Goal: Information Seeking & Learning: Learn about a topic

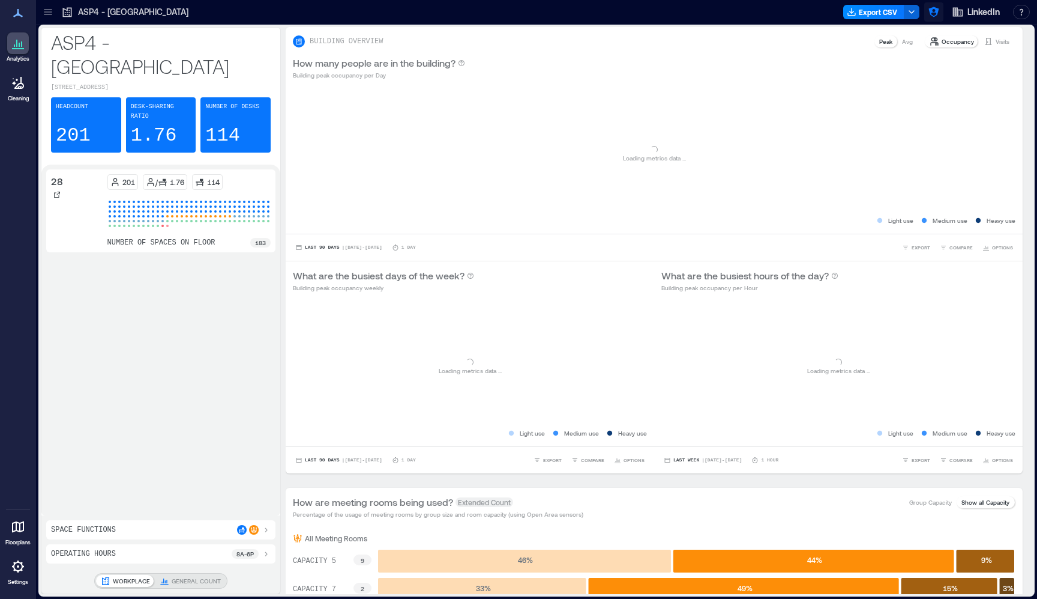
click at [937, 13] on icon "button" at bounding box center [934, 12] width 10 height 10
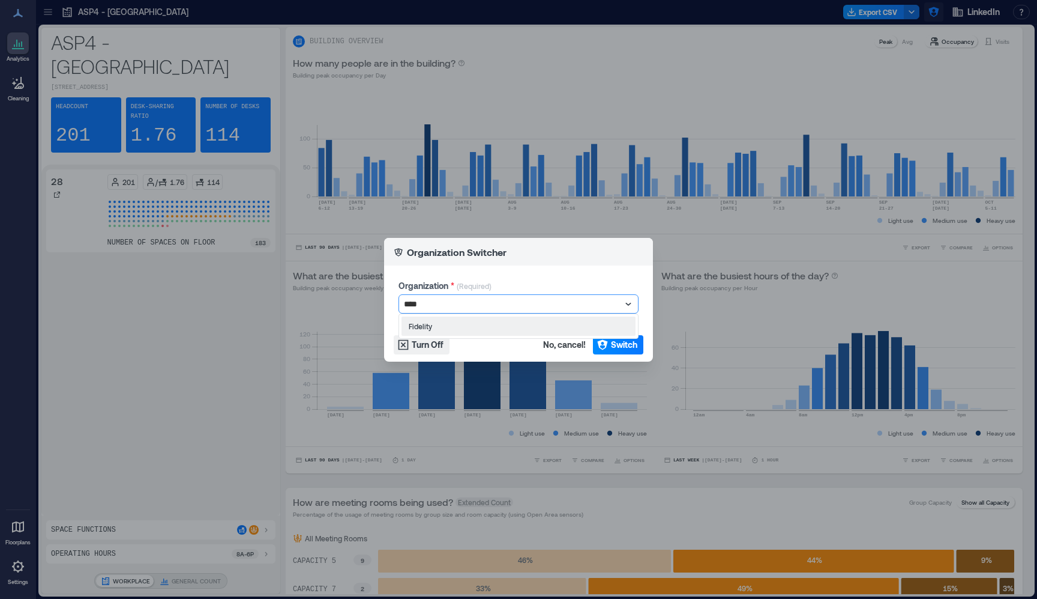
type input "*****"
click at [634, 346] on span "Switch" at bounding box center [624, 345] width 26 height 12
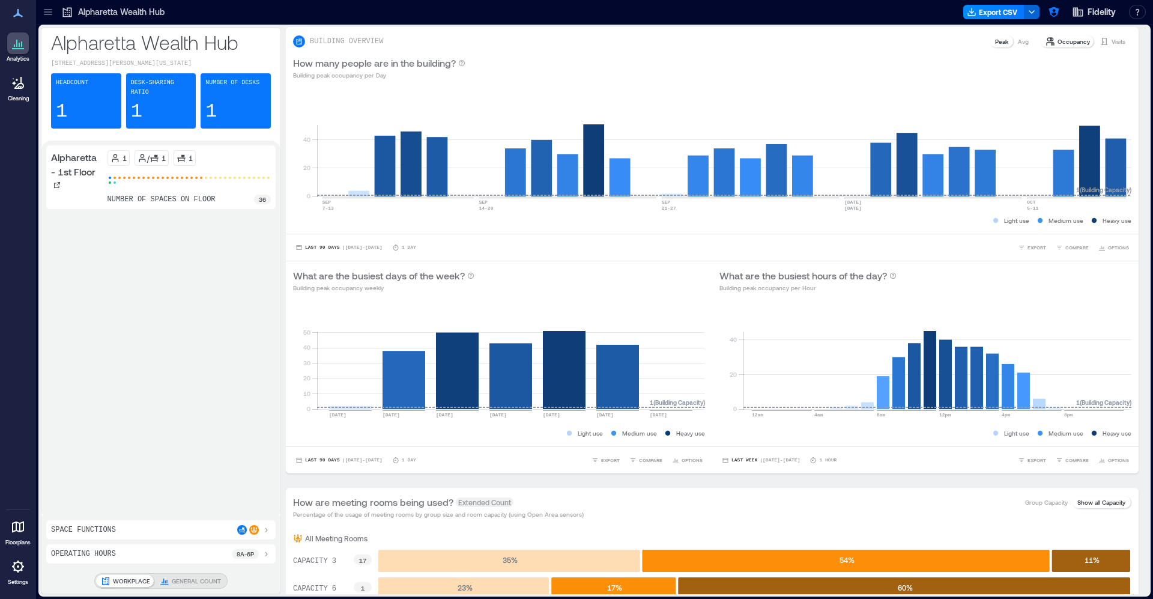
click at [52, 15] on icon at bounding box center [48, 14] width 8 height 1
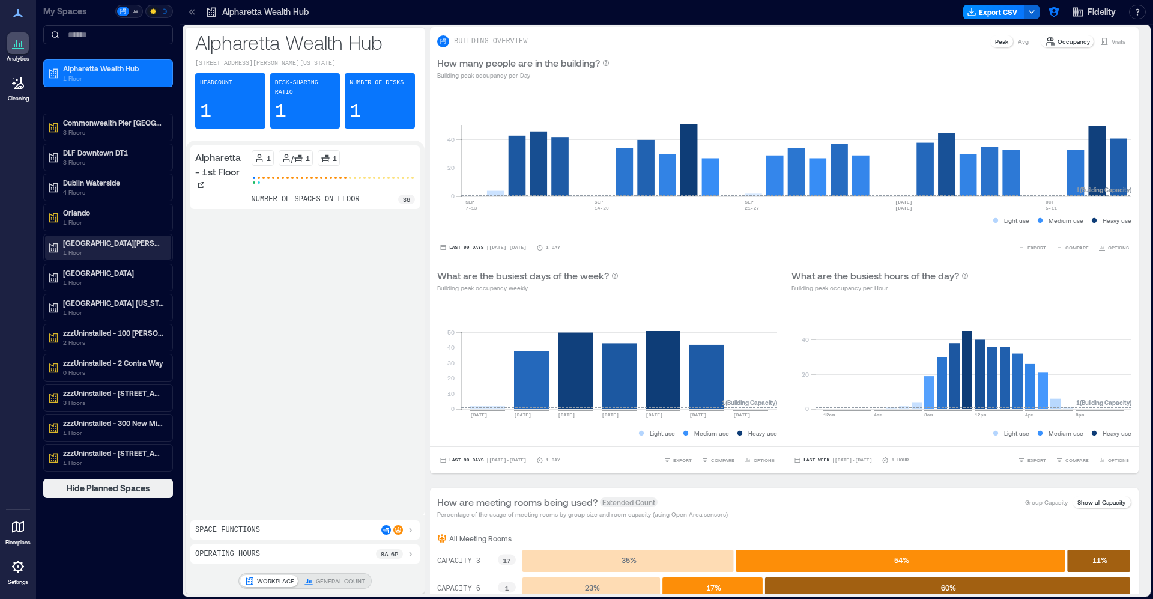
click at [106, 250] on p "1 Floor" at bounding box center [113, 252] width 101 height 10
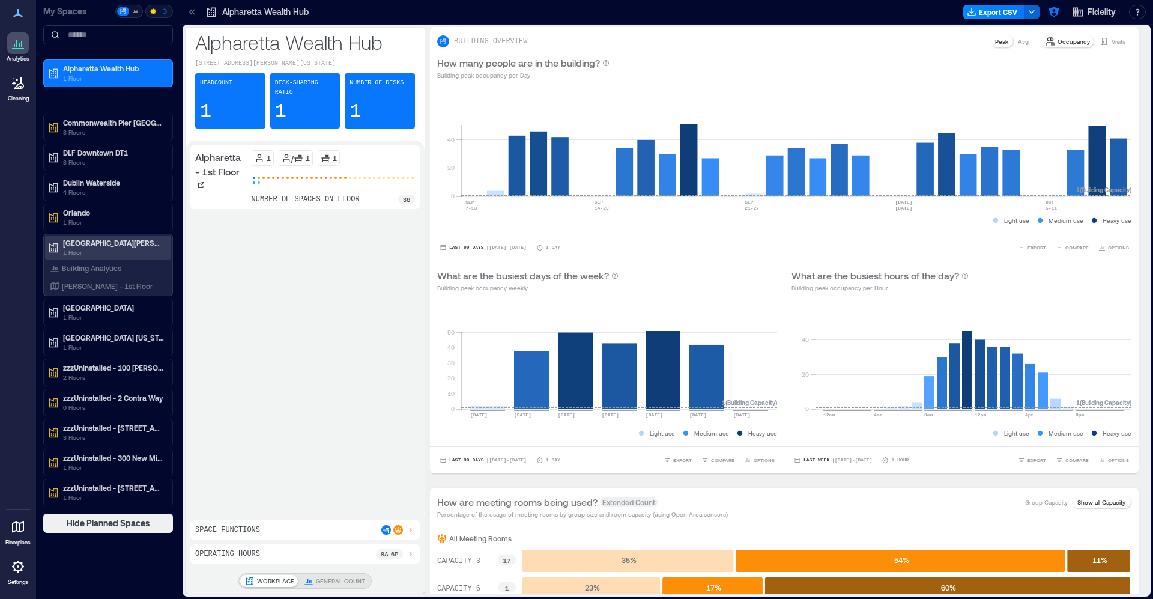
scroll to position [0, 1]
click at [95, 273] on div "Building Analytics" at bounding box center [85, 268] width 76 height 12
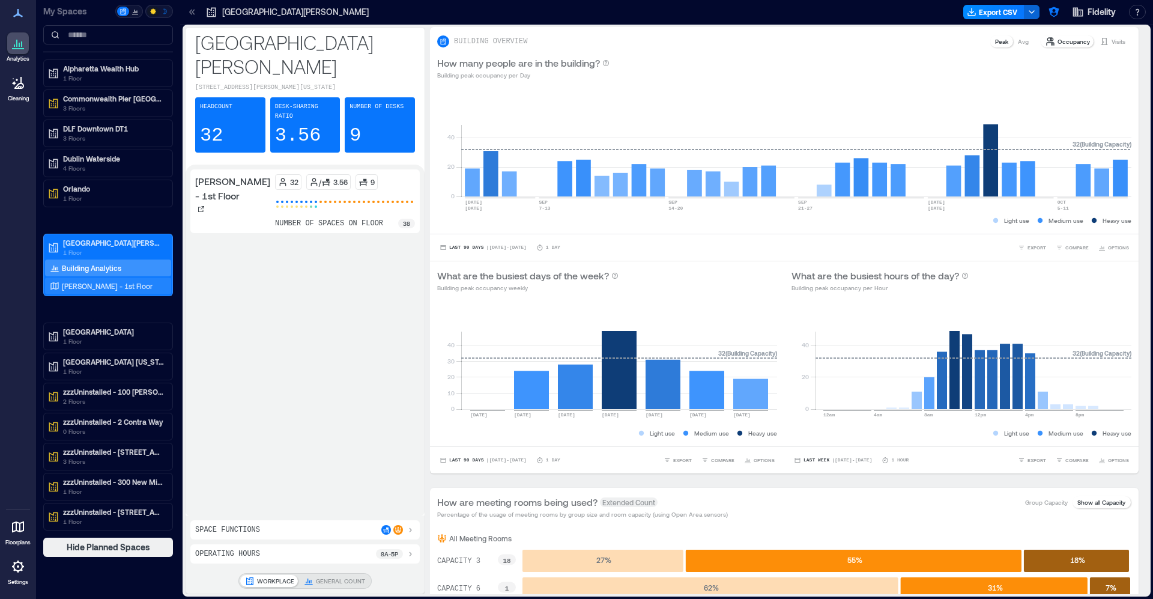
click at [116, 288] on p "Bernardo - 1st Floor" at bounding box center [107, 286] width 91 height 10
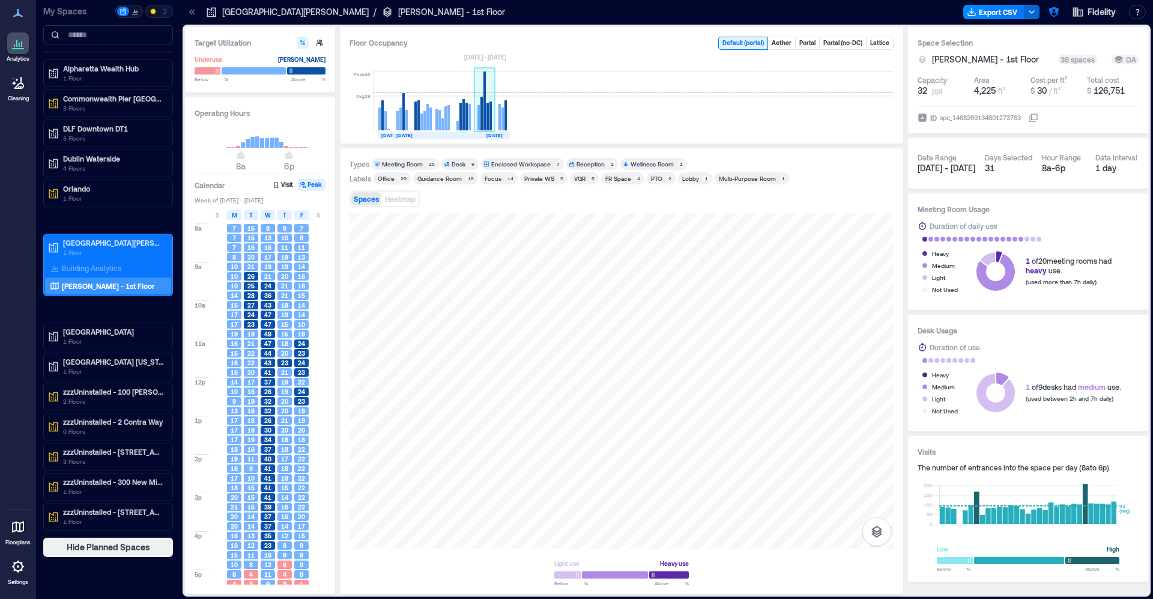
click at [478, 107] on rect at bounding box center [478, 117] width 2 height 25
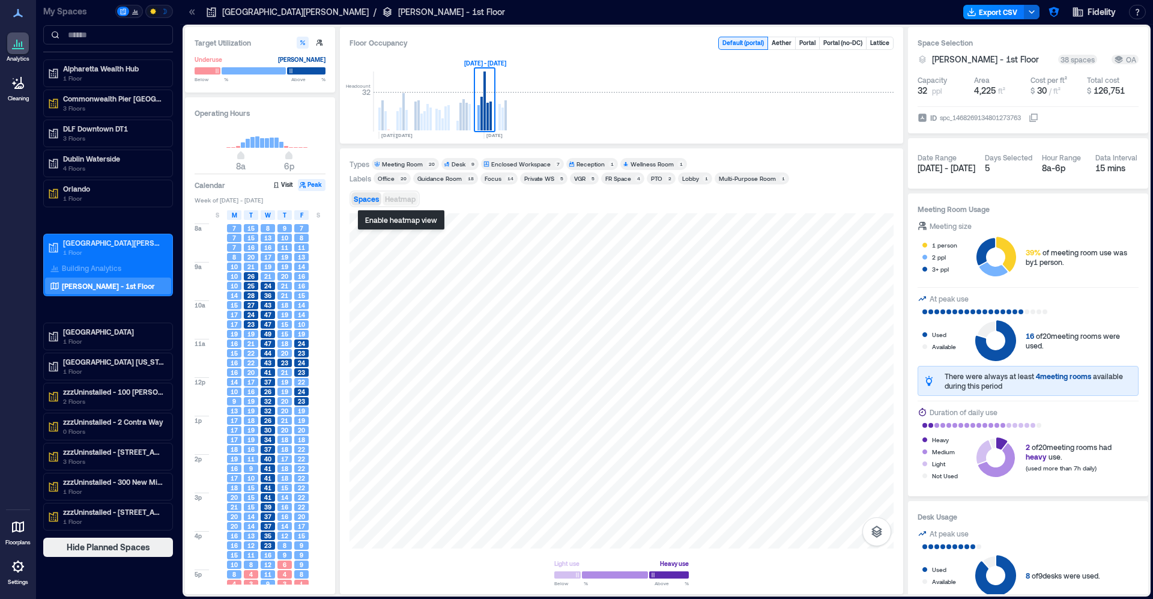
click at [401, 201] on span "Heatmap" at bounding box center [400, 199] width 31 height 8
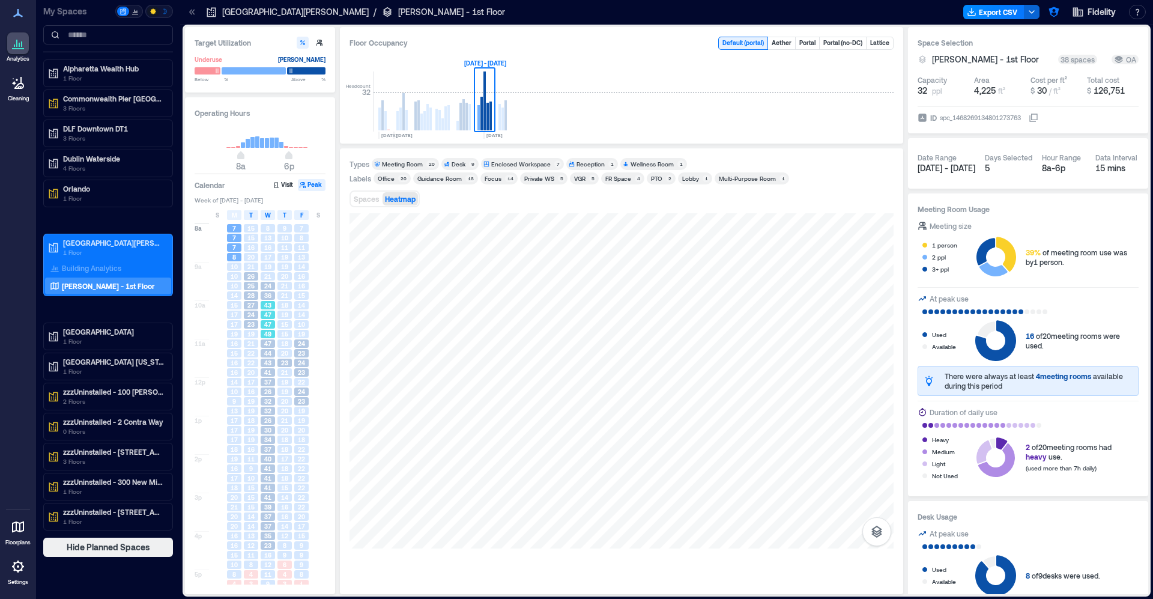
click at [270, 312] on span "47" at bounding box center [267, 314] width 7 height 8
click at [268, 382] on span "37" at bounding box center [267, 382] width 7 height 8
drag, startPoint x: 263, startPoint y: 427, endPoint x: 272, endPoint y: 451, distance: 25.6
click at [264, 427] on div "30" at bounding box center [268, 430] width 14 height 8
click at [272, 472] on div "41" at bounding box center [268, 468] width 14 height 8
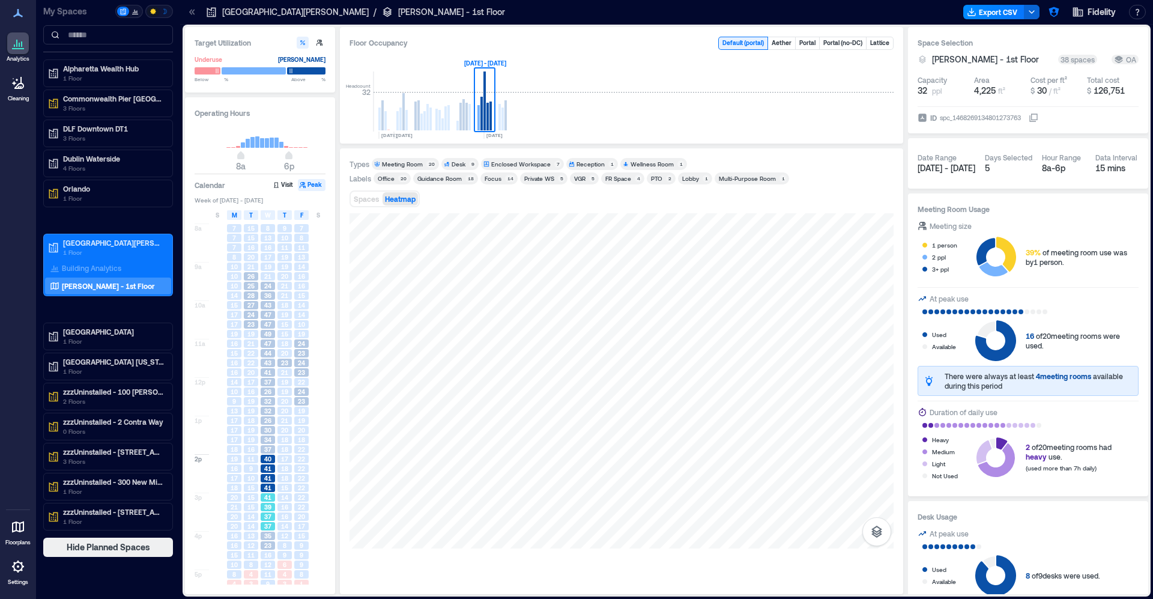
drag, startPoint x: 271, startPoint y: 518, endPoint x: 274, endPoint y: 525, distance: 7.8
click at [271, 517] on span "37" at bounding box center [267, 516] width 7 height 8
click at [277, 559] on div "9" at bounding box center [284, 555] width 17 height 10
click at [298, 560] on div "9" at bounding box center [301, 555] width 17 height 10
drag, startPoint x: 301, startPoint y: 506, endPoint x: 301, endPoint y: 460, distance: 46.2
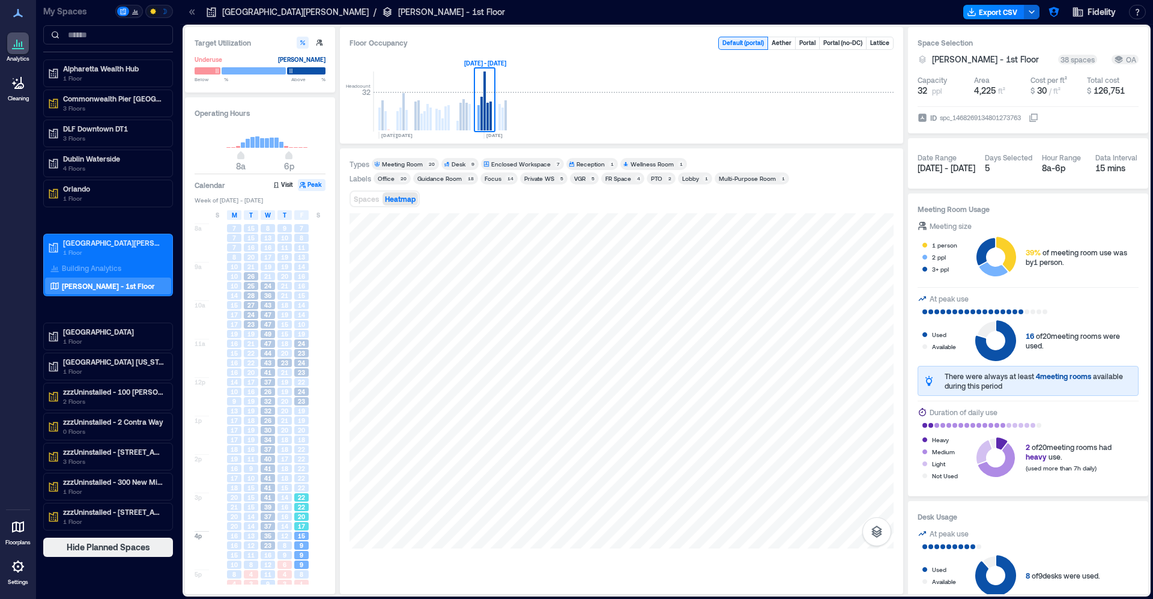
click at [301, 505] on span "22" at bounding box center [301, 506] width 7 height 8
drag, startPoint x: 301, startPoint y: 459, endPoint x: 300, endPoint y: 417, distance: 42.6
click at [301, 458] on span "22" at bounding box center [301, 458] width 7 height 8
click at [298, 411] on span "19" at bounding box center [301, 410] width 7 height 8
click at [297, 368] on div "23" at bounding box center [301, 372] width 17 height 10
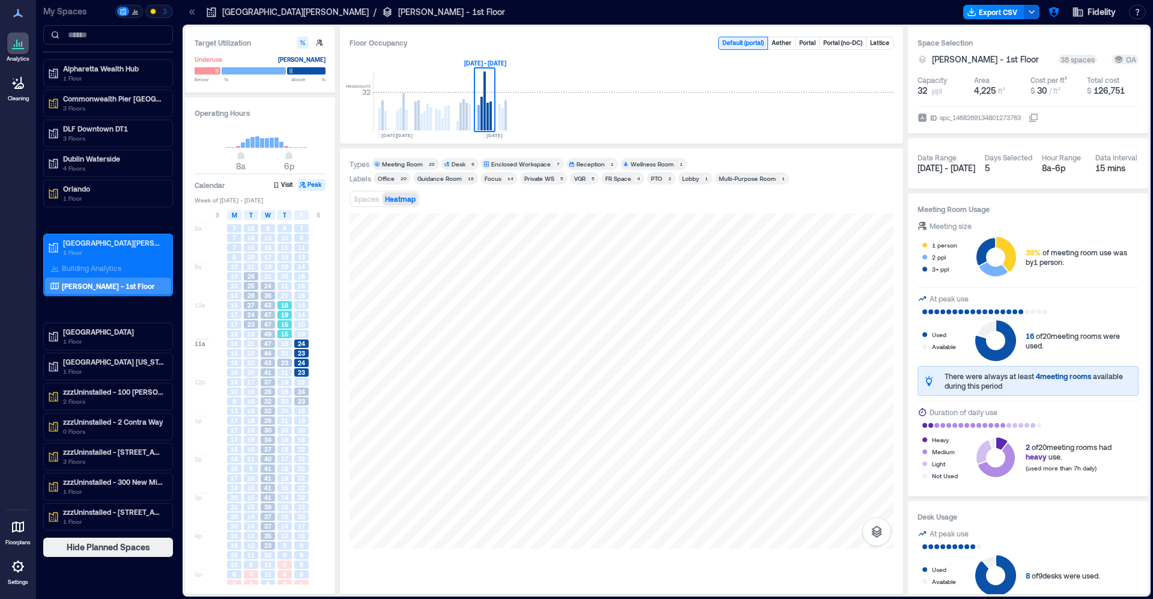
click at [292, 308] on div "18" at bounding box center [284, 305] width 17 height 10
click at [274, 295] on div "36" at bounding box center [268, 295] width 14 height 8
click at [253, 301] on span "27" at bounding box center [250, 305] width 7 height 8
click at [233, 313] on span "17" at bounding box center [234, 314] width 7 height 8
click at [248, 371] on span "20" at bounding box center [250, 372] width 7 height 8
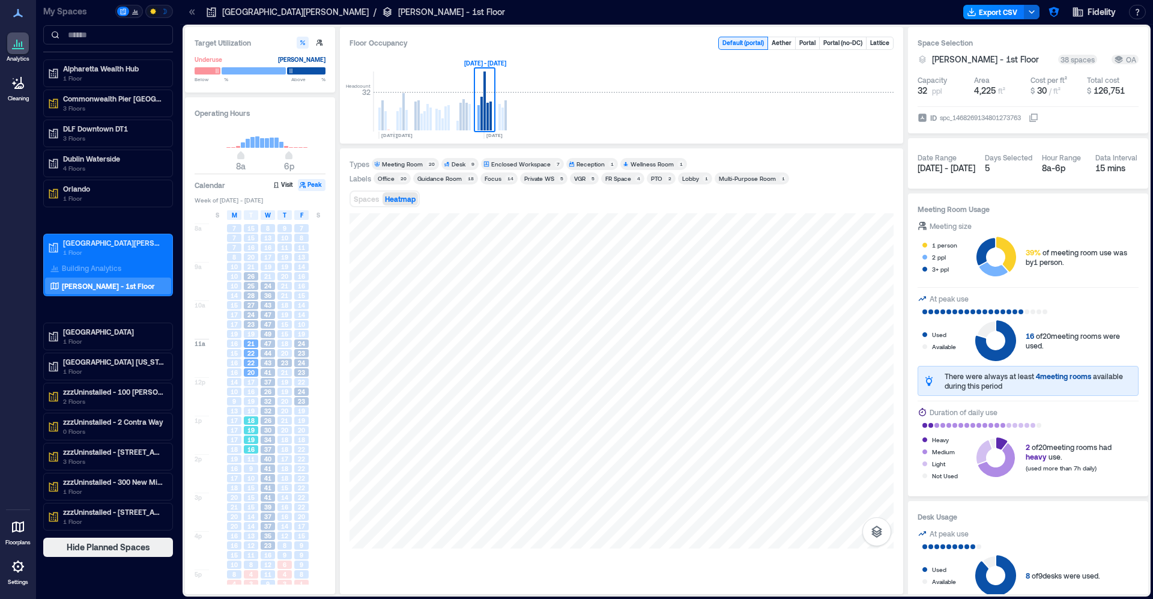
click at [256, 453] on div "16" at bounding box center [251, 449] width 14 height 8
drag, startPoint x: 250, startPoint y: 472, endPoint x: 271, endPoint y: 504, distance: 38.5
click at [250, 472] on span "9" at bounding box center [251, 468] width 4 height 8
drag, startPoint x: 273, startPoint y: 504, endPoint x: 280, endPoint y: 506, distance: 6.8
click at [273, 504] on div "39" at bounding box center [268, 506] width 14 height 8
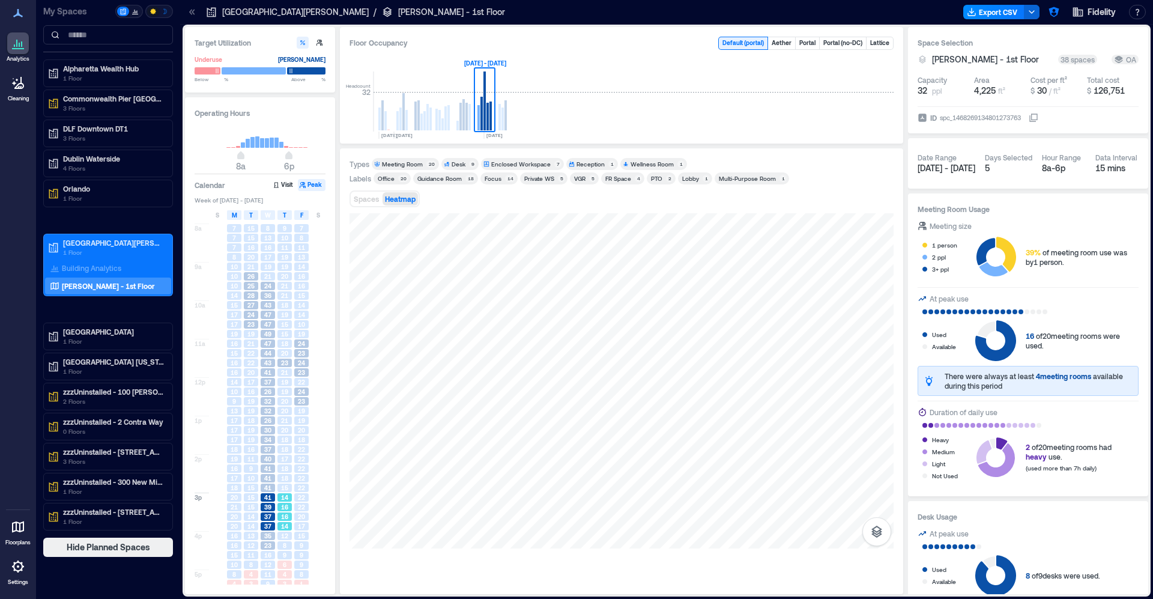
click at [291, 513] on div "16" at bounding box center [284, 516] width 14 height 8
click at [283, 446] on span "18" at bounding box center [284, 449] width 7 height 8
click at [267, 476] on span "41" at bounding box center [267, 478] width 7 height 8
click at [279, 484] on div "15" at bounding box center [284, 487] width 14 height 8
click at [283, 504] on span "16" at bounding box center [284, 506] width 7 height 8
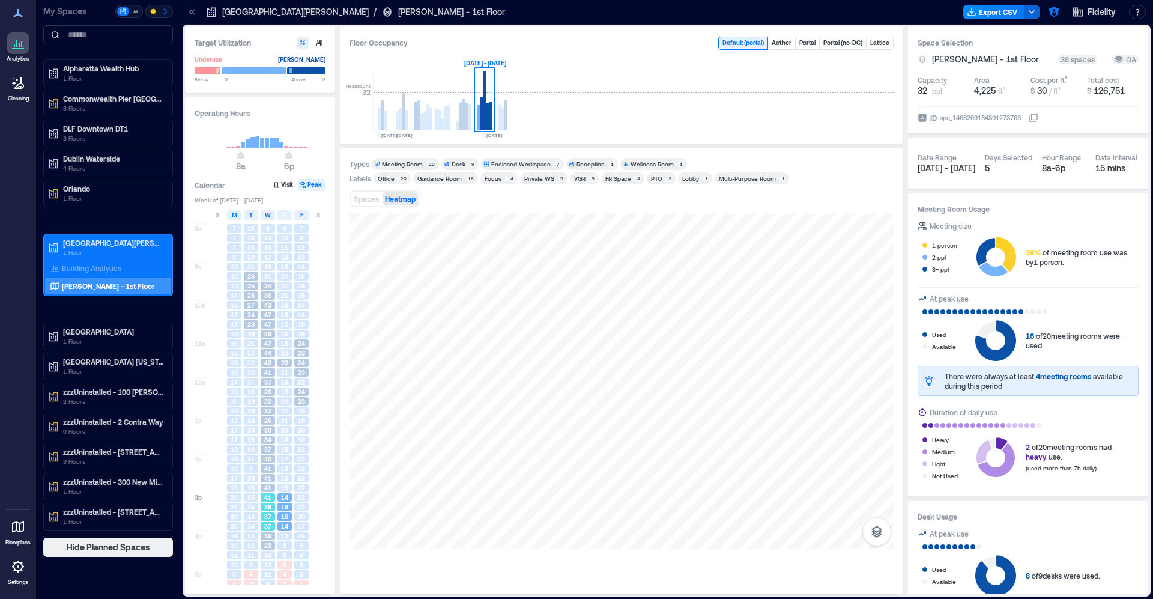
click at [270, 519] on span "37" at bounding box center [267, 516] width 7 height 8
click at [270, 545] on span "23" at bounding box center [267, 545] width 7 height 8
click at [266, 517] on span "37" at bounding box center [267, 516] width 7 height 8
click at [263, 489] on div "41" at bounding box center [268, 487] width 14 height 8
click at [260, 458] on div "40" at bounding box center [267, 459] width 17 height 10
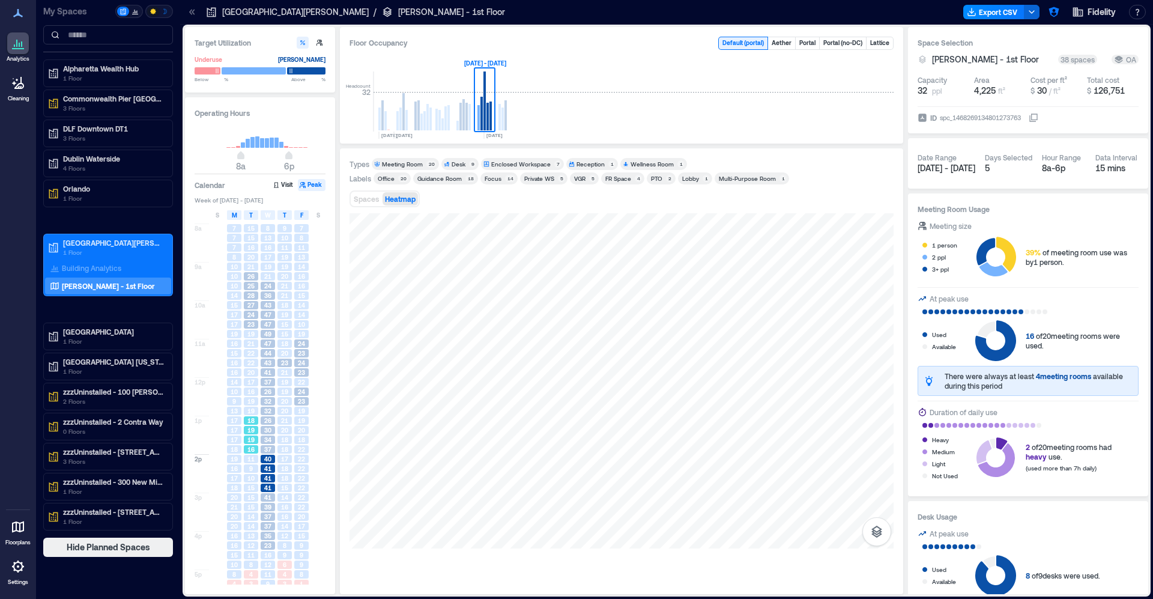
click at [258, 422] on div "18" at bounding box center [251, 420] width 14 height 8
click at [256, 397] on div "19" at bounding box center [251, 401] width 14 height 8
click at [255, 366] on div "22" at bounding box center [251, 362] width 14 height 8
click at [255, 332] on span "19" at bounding box center [250, 334] width 7 height 8
click at [252, 297] on span "28" at bounding box center [250, 295] width 7 height 8
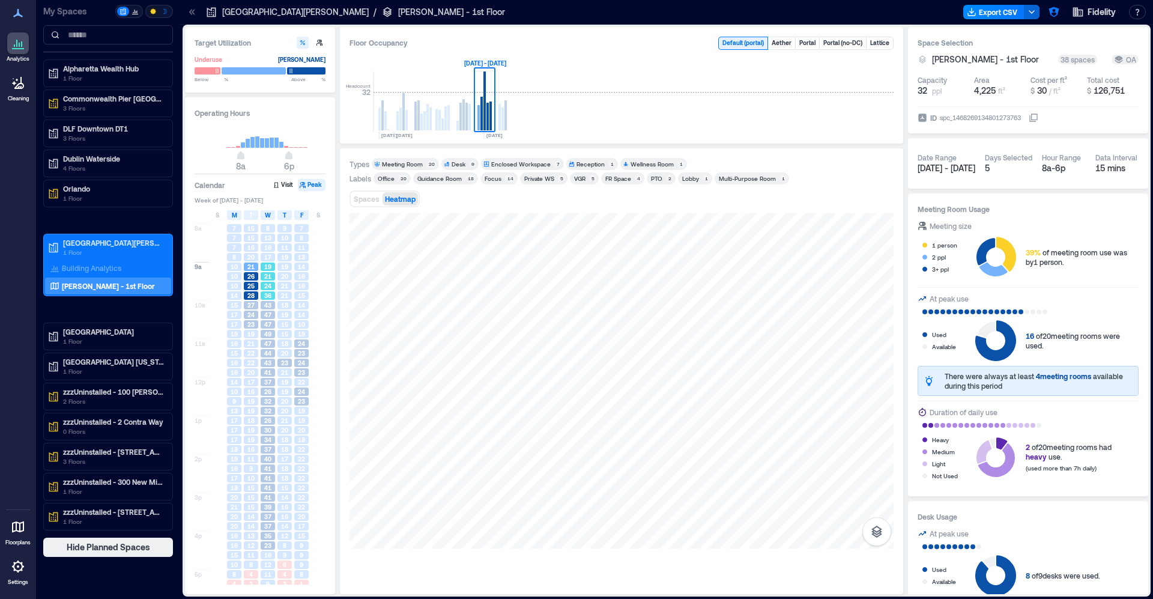
click at [274, 293] on div "36" at bounding box center [268, 295] width 14 height 8
click at [272, 306] on div "43" at bounding box center [268, 305] width 14 height 8
click at [268, 331] on span "49" at bounding box center [267, 334] width 7 height 8
click at [270, 351] on span "44" at bounding box center [267, 353] width 7 height 8
click at [272, 384] on div "37" at bounding box center [268, 382] width 14 height 8
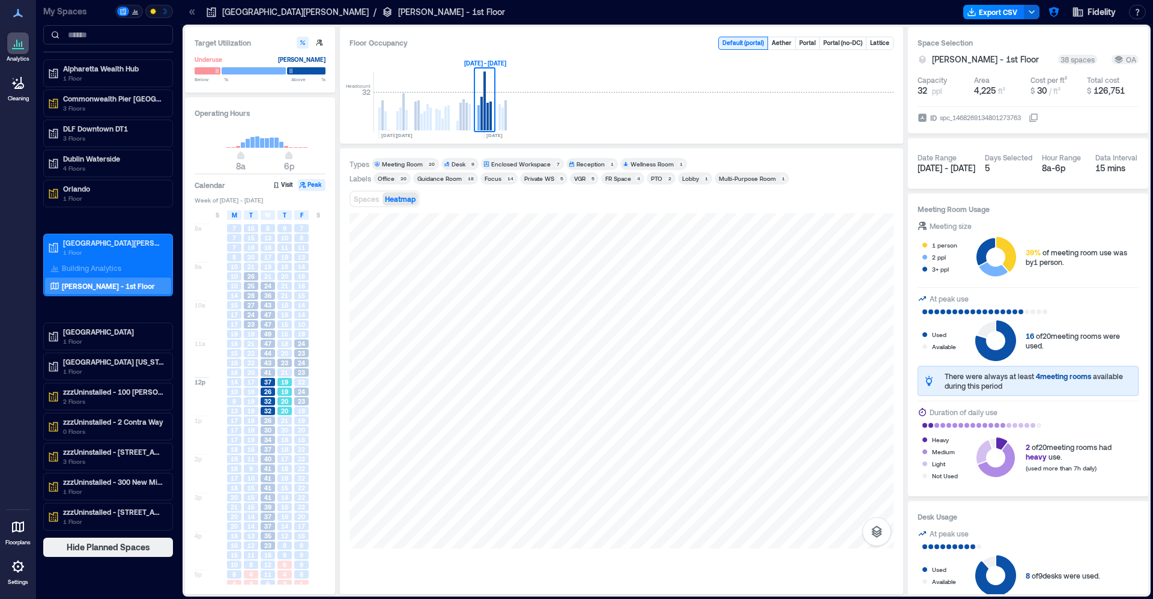
click at [281, 395] on span "19" at bounding box center [284, 391] width 7 height 8
click at [300, 393] on span "24" at bounding box center [301, 391] width 7 height 8
click at [301, 366] on span "24" at bounding box center [301, 362] width 7 height 8
drag, startPoint x: 301, startPoint y: 346, endPoint x: 297, endPoint y: 303, distance: 42.9
click at [301, 346] on span "24" at bounding box center [301, 343] width 7 height 8
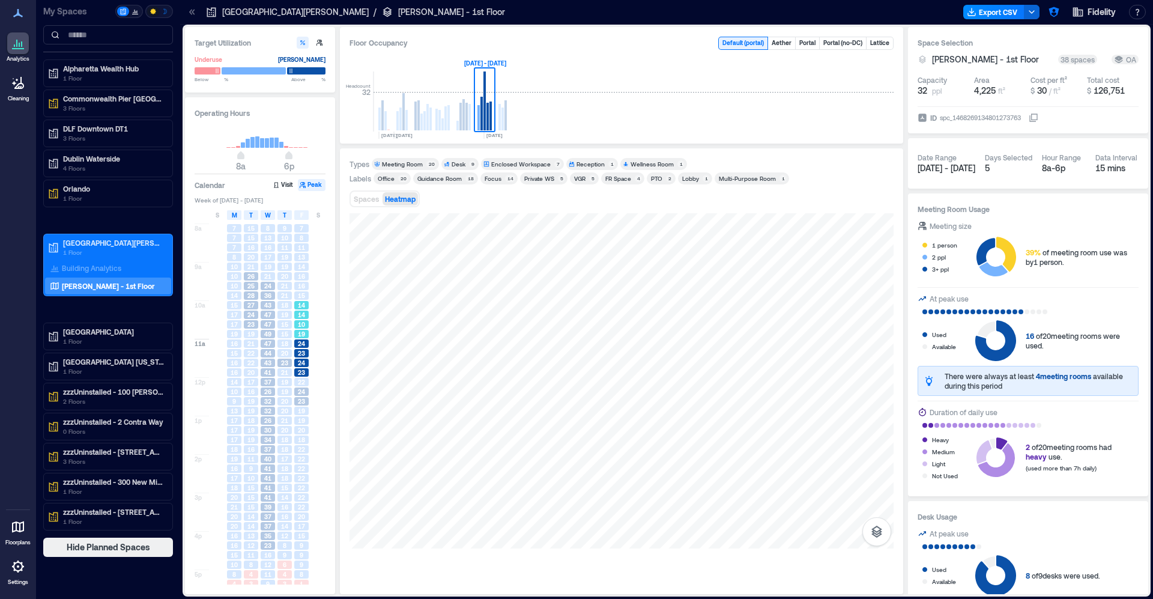
click at [296, 301] on div "14" at bounding box center [301, 305] width 17 height 10
click at [291, 271] on div "19" at bounding box center [284, 266] width 14 height 8
click at [263, 261] on div "17" at bounding box center [268, 257] width 14 height 8
click at [275, 252] on div "16" at bounding box center [267, 248] width 17 height 10
click at [290, 247] on div "11" at bounding box center [284, 247] width 14 height 8
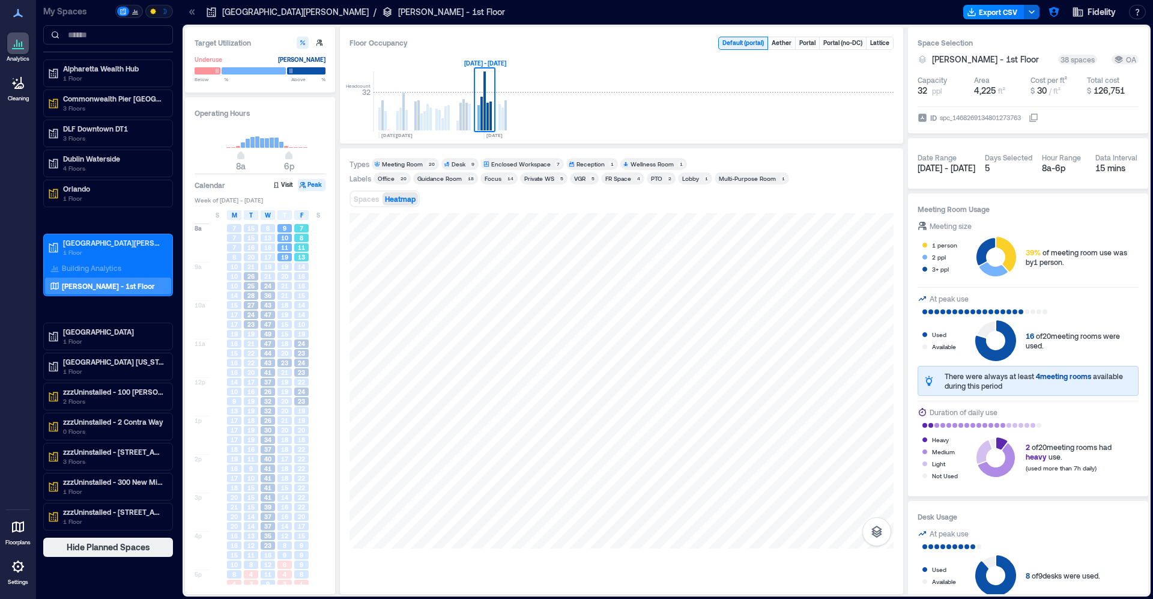
drag, startPoint x: 304, startPoint y: 258, endPoint x: 296, endPoint y: 281, distance: 24.1
click at [303, 259] on span "13" at bounding box center [301, 257] width 7 height 8
click at [296, 282] on div "7 8 11 13 14 16 16 15 14 14 10 19 24 23 24 23 22 24 23 19 19 20 18 22 22 22 22 …" at bounding box center [301, 415] width 17 height 384
drag, startPoint x: 291, startPoint y: 316, endPoint x: 286, endPoint y: 405, distance: 88.4
click at [291, 317] on div "19" at bounding box center [284, 314] width 14 height 8
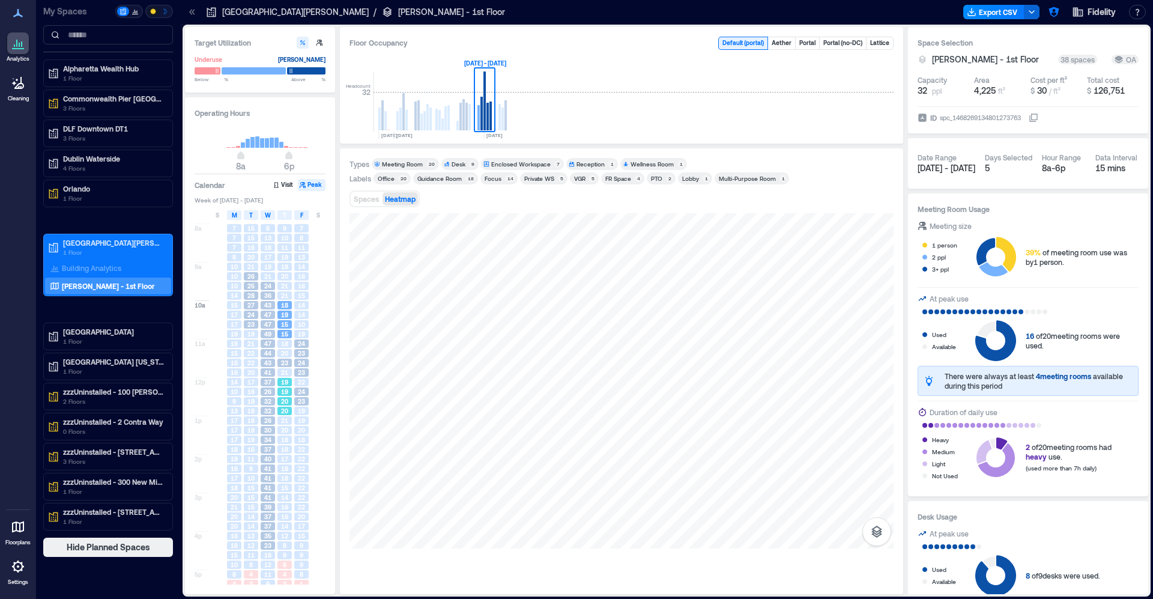
click at [287, 412] on span "20" at bounding box center [284, 410] width 7 height 8
drag, startPoint x: 268, startPoint y: 432, endPoint x: 255, endPoint y: 449, distance: 22.2
click at [268, 432] on span "30" at bounding box center [267, 430] width 7 height 8
click at [252, 462] on span "11" at bounding box center [250, 458] width 7 height 8
click at [253, 489] on span "15" at bounding box center [250, 487] width 7 height 8
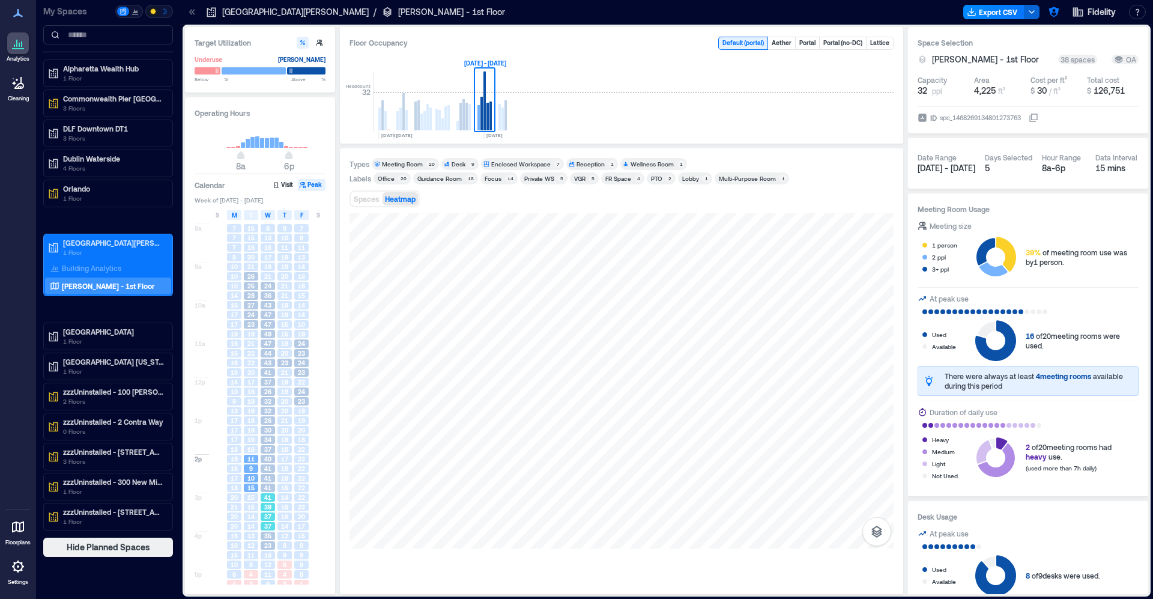
click at [265, 502] on div "41" at bounding box center [267, 497] width 17 height 10
click at [280, 517] on div "16" at bounding box center [284, 516] width 14 height 8
click at [279, 530] on div "14" at bounding box center [284, 526] width 14 height 8
click at [277, 541] on div "9 10 11 19 19 20 21 21 18 19 15 15 18 20 23 21 19 19 20 20 21 20 18 18 17 18 18…" at bounding box center [284, 415] width 17 height 384
click at [303, 511] on span "22" at bounding box center [301, 506] width 7 height 8
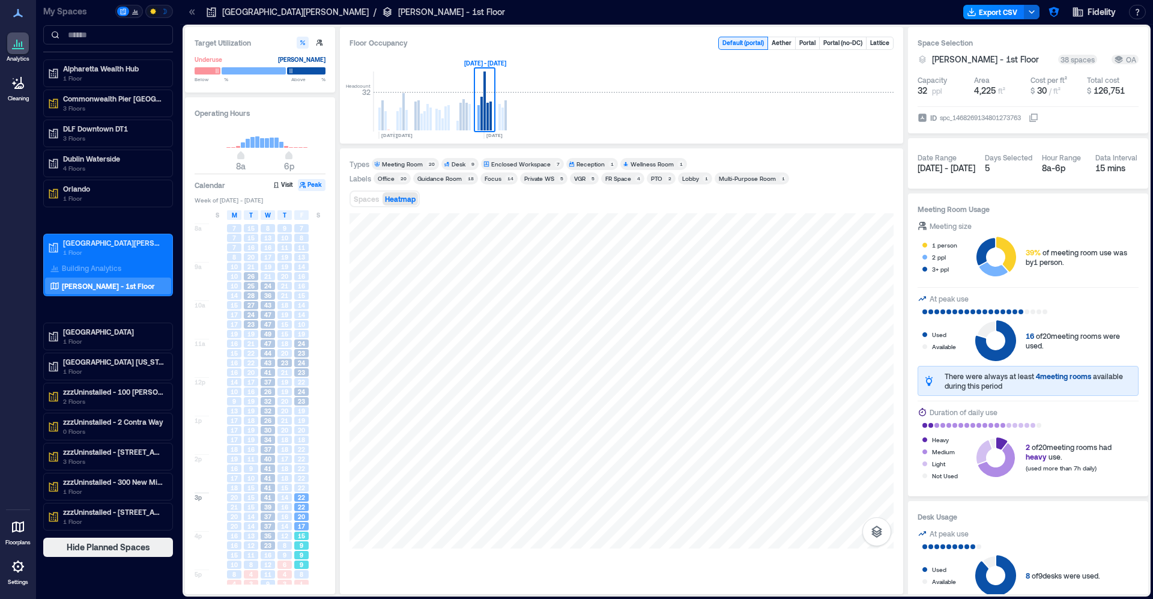
click at [303, 537] on span "15" at bounding box center [301, 535] width 7 height 8
click at [285, 539] on span "12" at bounding box center [284, 535] width 7 height 8
click at [304, 545] on div "9" at bounding box center [301, 545] width 14 height 8
click at [304, 491] on span "22" at bounding box center [301, 487] width 7 height 8
click at [308, 463] on div "22" at bounding box center [301, 458] width 14 height 8
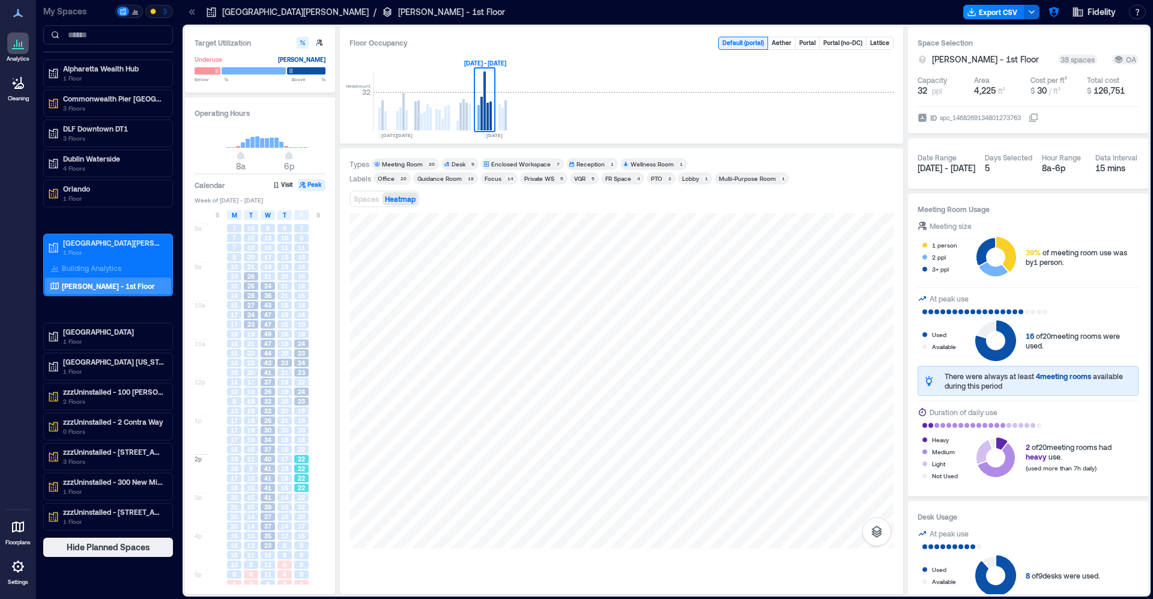
click at [288, 416] on div "21" at bounding box center [284, 420] width 17 height 10
click at [291, 388] on div "19" at bounding box center [284, 391] width 14 height 8
click at [295, 351] on div "23" at bounding box center [301, 353] width 14 height 8
click at [287, 395] on span "19" at bounding box center [284, 391] width 7 height 8
click at [285, 414] on span "20" at bounding box center [284, 410] width 7 height 8
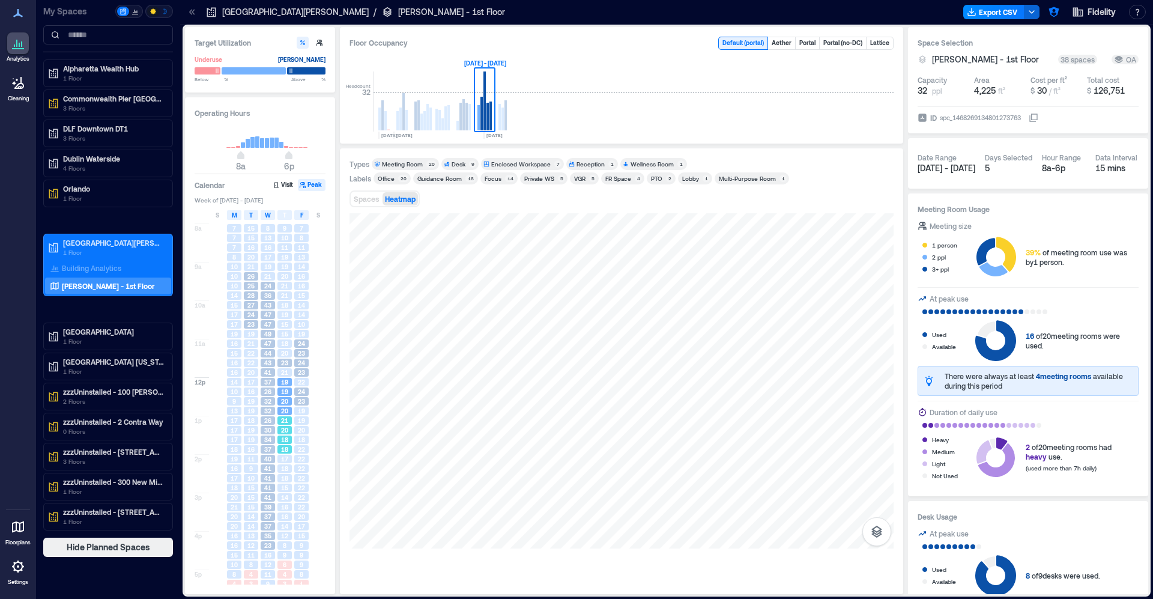
click at [289, 442] on div "18" at bounding box center [284, 439] width 14 height 8
click at [292, 462] on div "17" at bounding box center [284, 459] width 17 height 10
click at [295, 481] on div "22" at bounding box center [301, 478] width 14 height 8
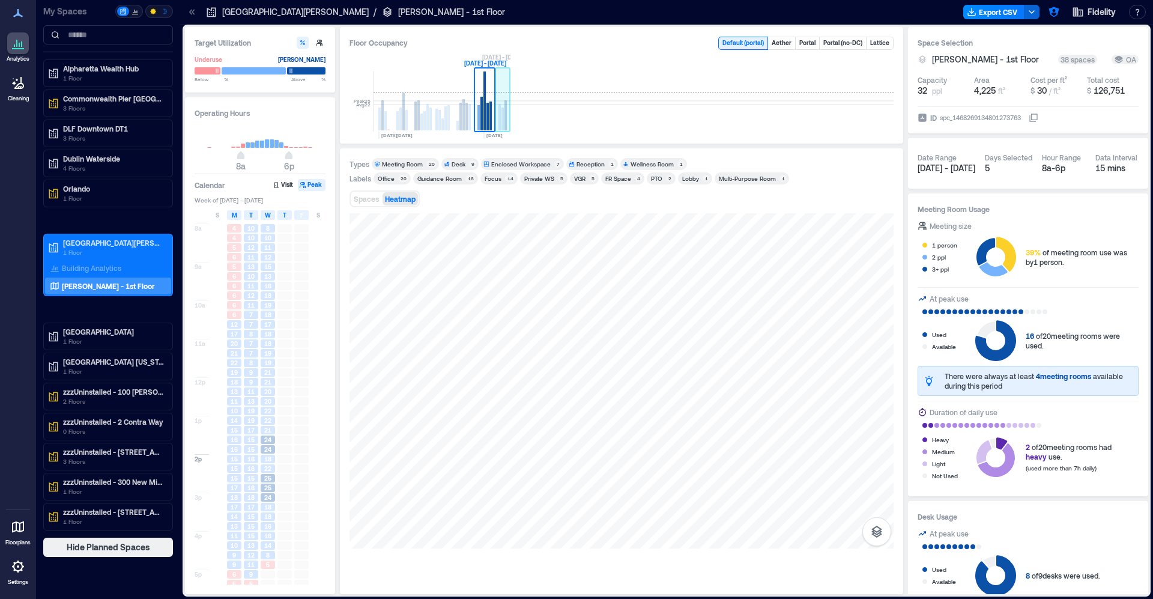
click at [505, 107] on rect at bounding box center [505, 115] width 2 height 30
click at [231, 375] on span "19" at bounding box center [234, 372] width 7 height 8
click at [234, 394] on span "13" at bounding box center [234, 391] width 7 height 8
click at [234, 417] on span "14" at bounding box center [234, 420] width 7 height 8
click at [238, 445] on div "16" at bounding box center [234, 449] width 17 height 10
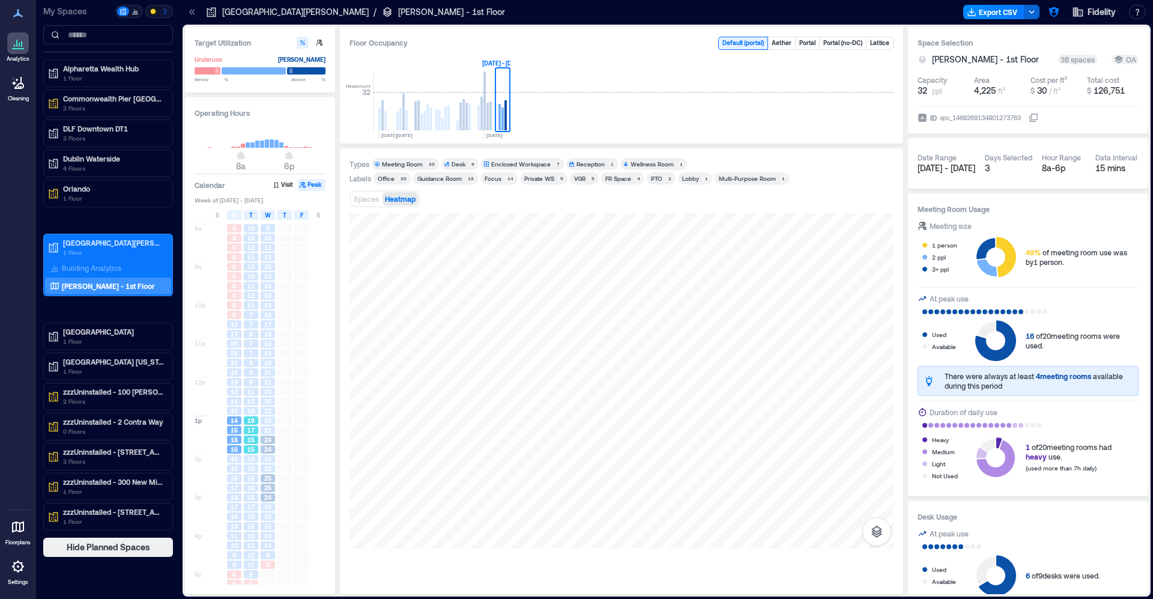
click at [249, 444] on span "15" at bounding box center [250, 439] width 7 height 8
click at [254, 400] on span "13" at bounding box center [250, 401] width 7 height 8
click at [258, 357] on div "7" at bounding box center [251, 353] width 14 height 8
drag, startPoint x: 253, startPoint y: 402, endPoint x: 253, endPoint y: 435, distance: 32.4
click at [253, 402] on span "13" at bounding box center [250, 401] width 7 height 8
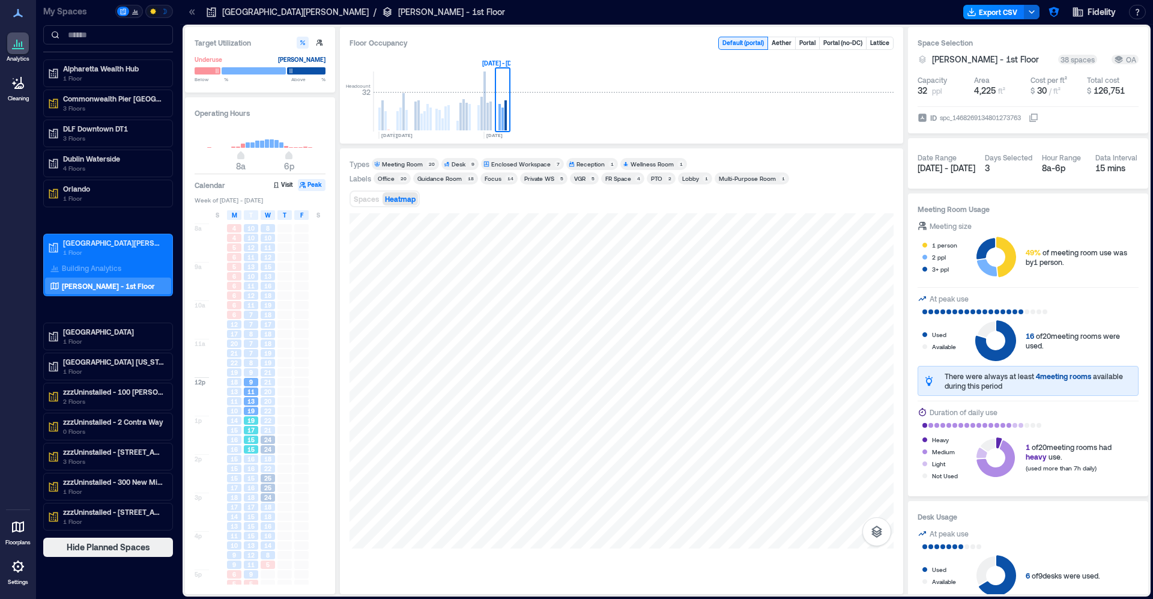
click at [253, 436] on span "15" at bounding box center [250, 439] width 7 height 8
click at [251, 465] on span "16" at bounding box center [250, 468] width 7 height 8
click at [249, 438] on span "15" at bounding box center [250, 439] width 7 height 8
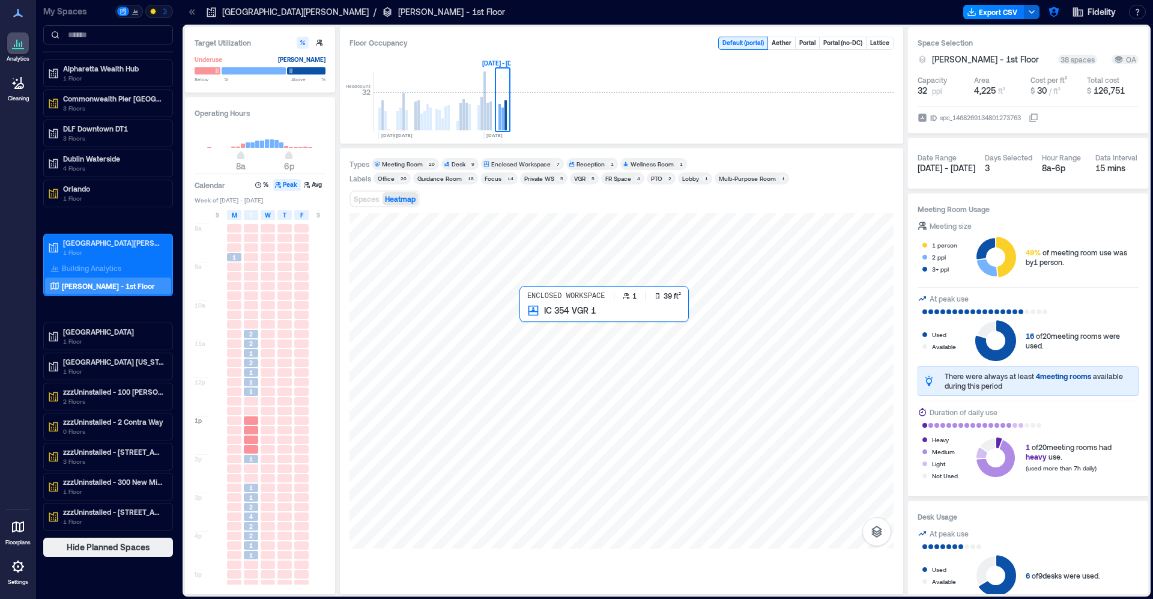
click at [528, 318] on div at bounding box center [621, 380] width 544 height 335
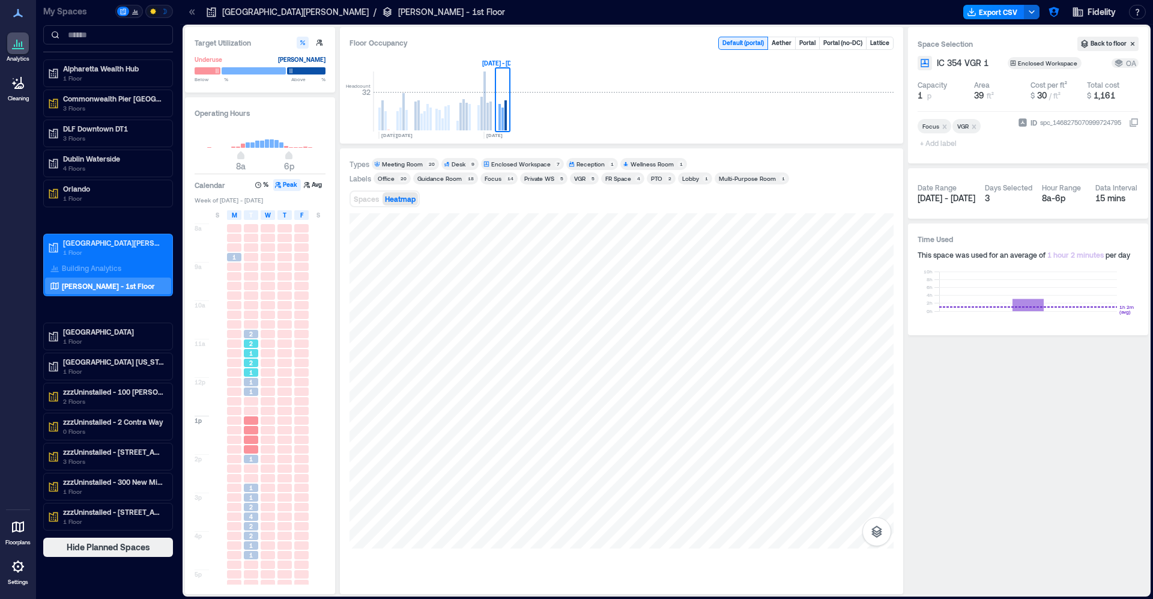
click at [252, 374] on span "1" at bounding box center [251, 372] width 4 height 8
click at [252, 382] on span "1" at bounding box center [251, 382] width 4 height 8
click at [248, 353] on div "1" at bounding box center [251, 353] width 14 height 8
click at [243, 387] on div "1" at bounding box center [251, 382] width 17 height 10
click at [243, 415] on div at bounding box center [251, 411] width 17 height 10
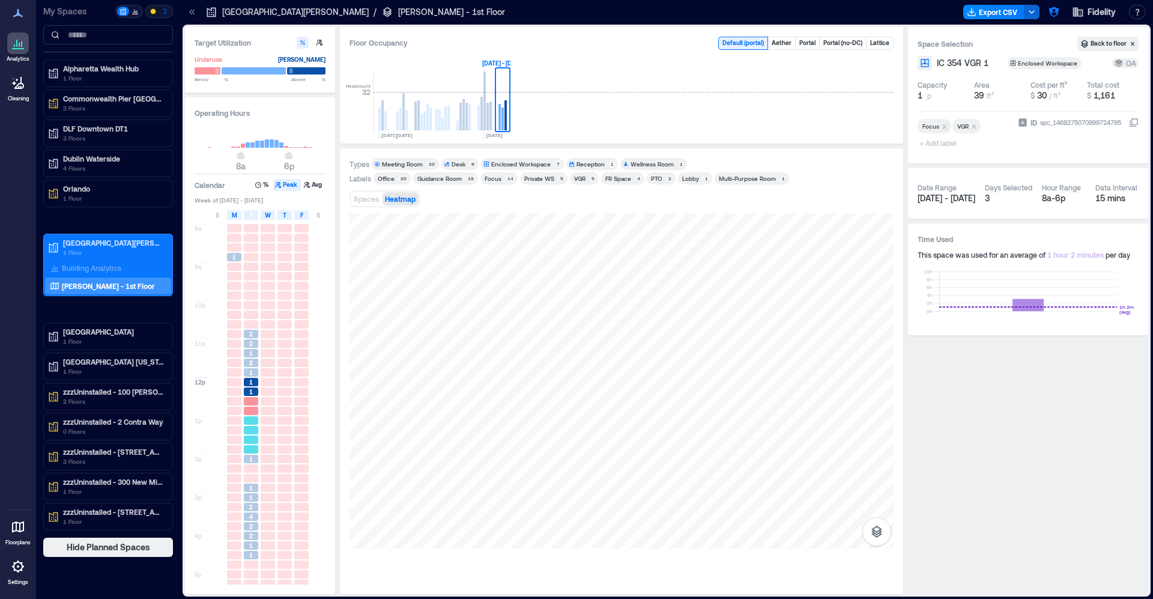
click at [243, 448] on div at bounding box center [251, 449] width 17 height 10
click at [253, 488] on div "1" at bounding box center [251, 487] width 14 height 8
click at [253, 520] on div "4" at bounding box center [251, 516] width 14 height 8
click at [261, 554] on div at bounding box center [268, 555] width 14 height 8
click at [254, 553] on div "1" at bounding box center [251, 555] width 14 height 8
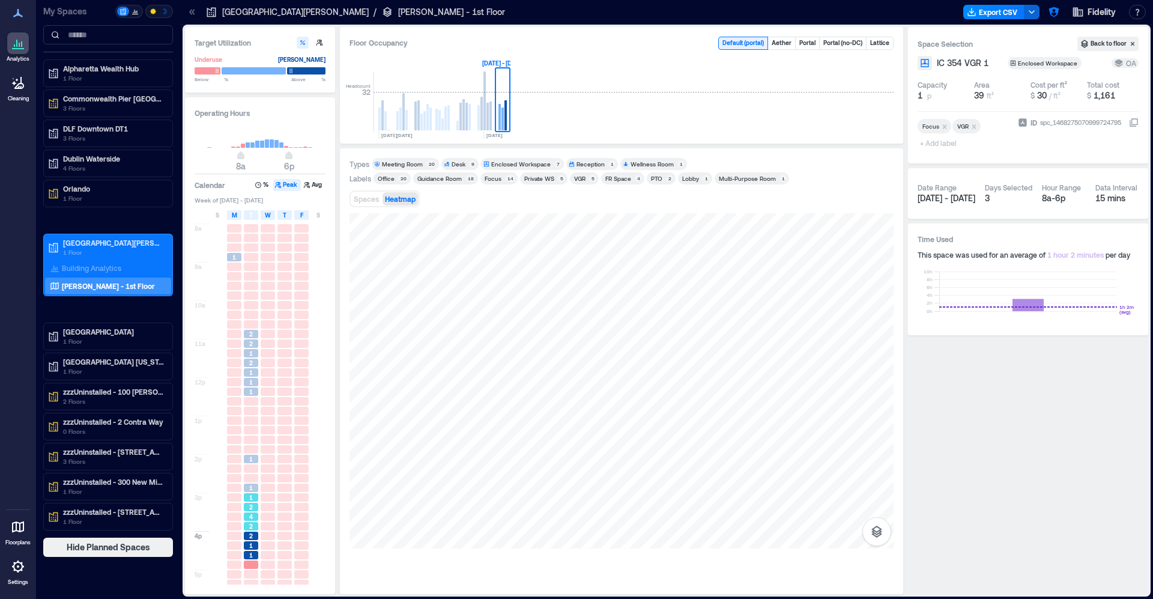
drag, startPoint x: 245, startPoint y: 506, endPoint x: 247, endPoint y: 498, distance: 8.0
click at [246, 505] on div "2" at bounding box center [251, 506] width 14 height 8
drag, startPoint x: 247, startPoint y: 483, endPoint x: 243, endPoint y: 445, distance: 38.7
click at [246, 472] on div "2 2 1 2 1 1 1 1 1 1 2 4 2 2 1 1" at bounding box center [251, 415] width 17 height 384
drag, startPoint x: 243, startPoint y: 428, endPoint x: 242, endPoint y: 410, distance: 18.0
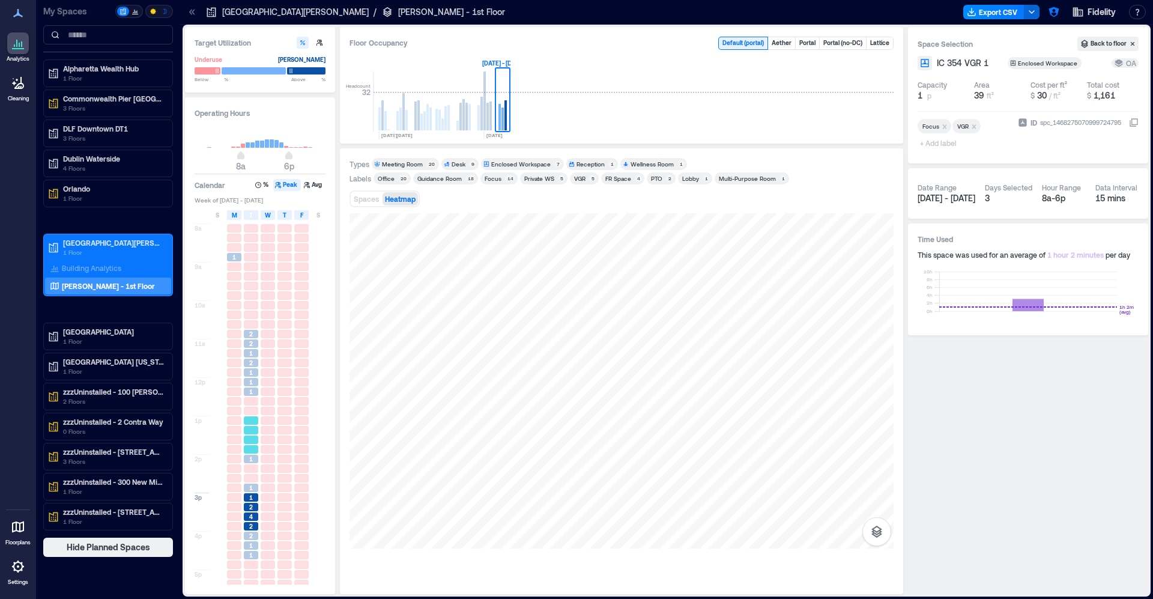
click at [243, 427] on div "8a 9a 10a 11a 12p 1p 2p 3p 4p 5p 1 2 2 1 2 1 1 1 1 1 1 2 4 2 2 1 1" at bounding box center [261, 414] width 132 height 387
drag, startPoint x: 262, startPoint y: 397, endPoint x: 251, endPoint y: 378, distance: 21.5
click at [261, 396] on div at bounding box center [267, 415] width 17 height 384
drag, startPoint x: 251, startPoint y: 378, endPoint x: 250, endPoint y: 352, distance: 26.4
click at [251, 377] on div "2 2 1 2 1 1 1 1 1 1 2 4 2 2 1 1" at bounding box center [251, 415] width 17 height 384
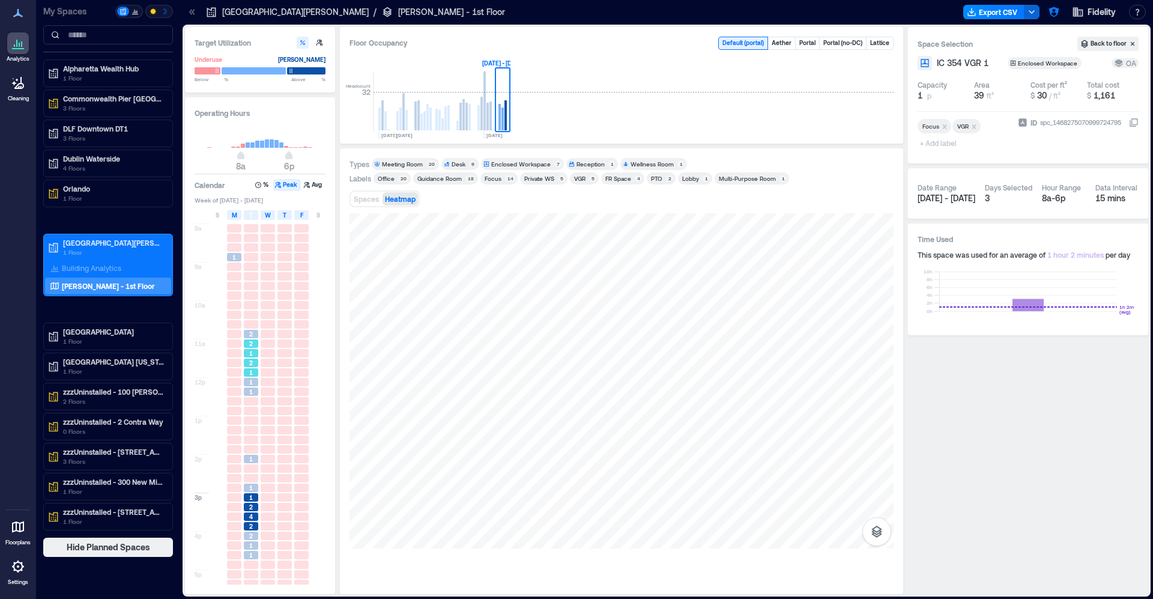
click at [250, 350] on span "1" at bounding box center [251, 353] width 4 height 8
click at [253, 333] on div "2" at bounding box center [251, 334] width 14 height 8
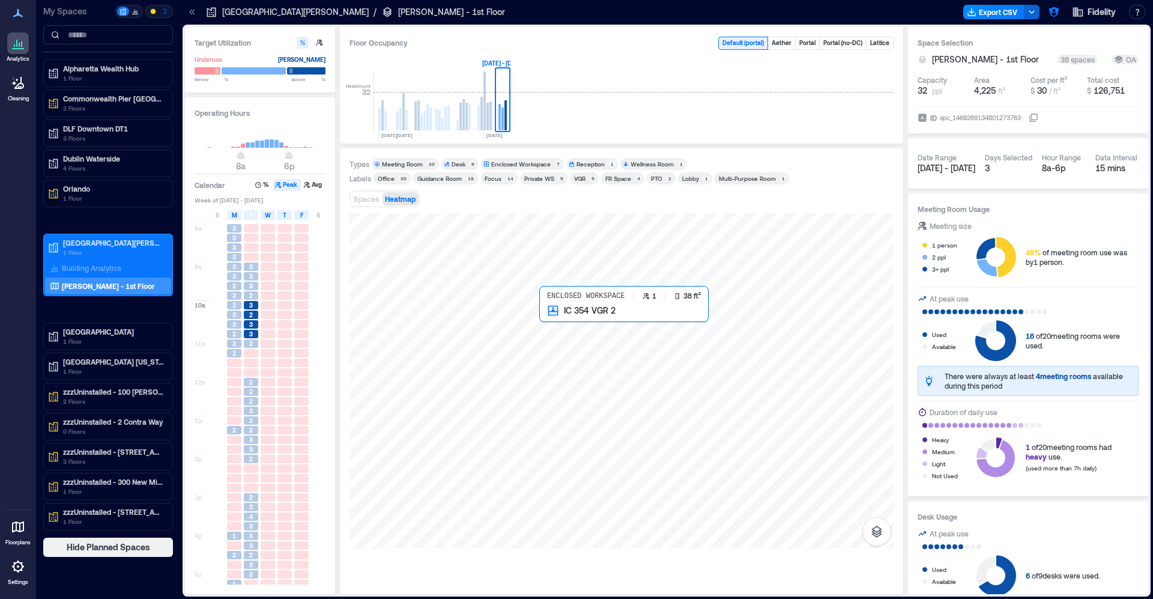
click at [552, 317] on div at bounding box center [621, 380] width 544 height 335
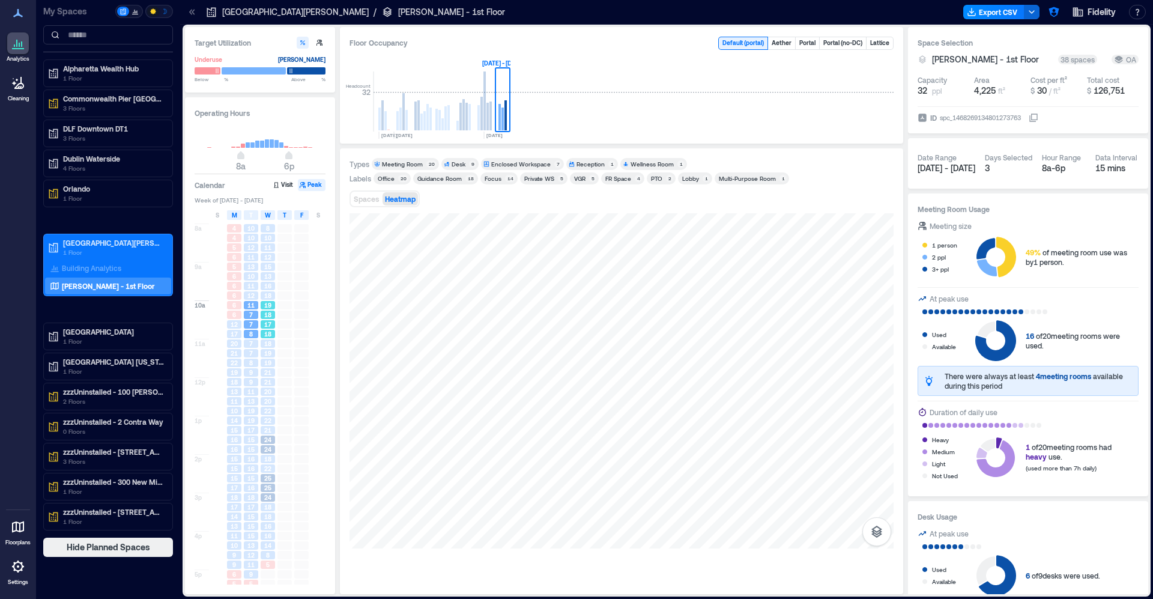
click at [265, 314] on span "18" at bounding box center [267, 314] width 7 height 8
click at [267, 294] on span "18" at bounding box center [267, 295] width 7 height 8
drag, startPoint x: 253, startPoint y: 285, endPoint x: 249, endPoint y: 261, distance: 24.4
click at [253, 284] on span "11" at bounding box center [250, 286] width 7 height 8
click at [238, 266] on div "5" at bounding box center [234, 266] width 14 height 8
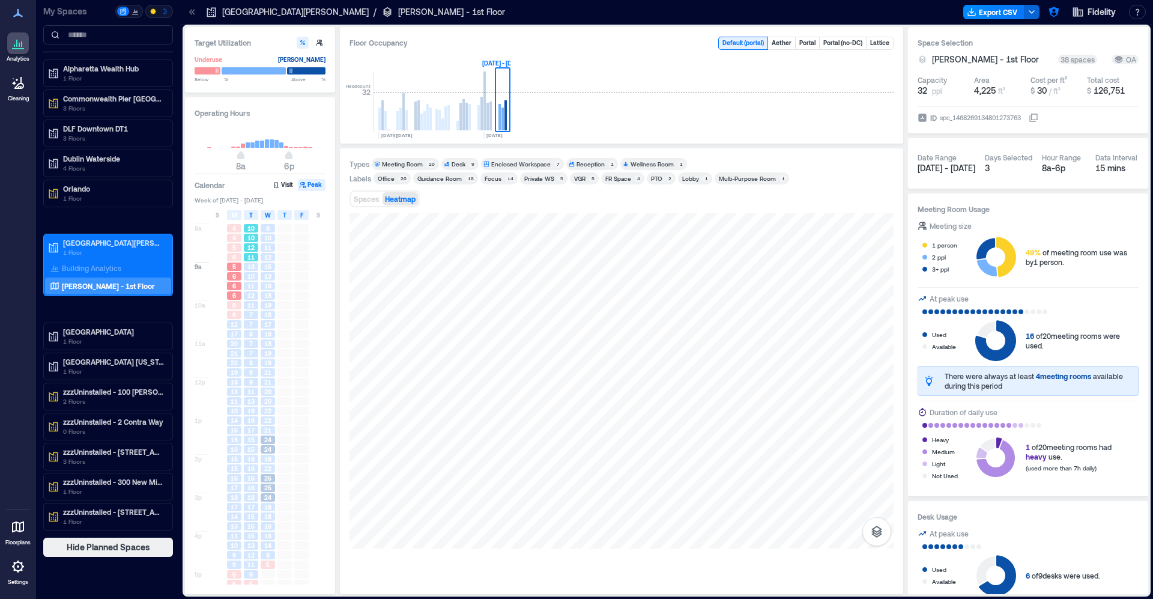
click at [256, 258] on div "11" at bounding box center [251, 257] width 14 height 8
click at [262, 261] on div "12" at bounding box center [268, 257] width 14 height 8
click at [261, 271] on div "15" at bounding box center [268, 266] width 14 height 8
drag, startPoint x: 246, startPoint y: 279, endPoint x: 243, endPoint y: 304, distance: 26.0
click at [246, 280] on div "10" at bounding box center [251, 276] width 14 height 8
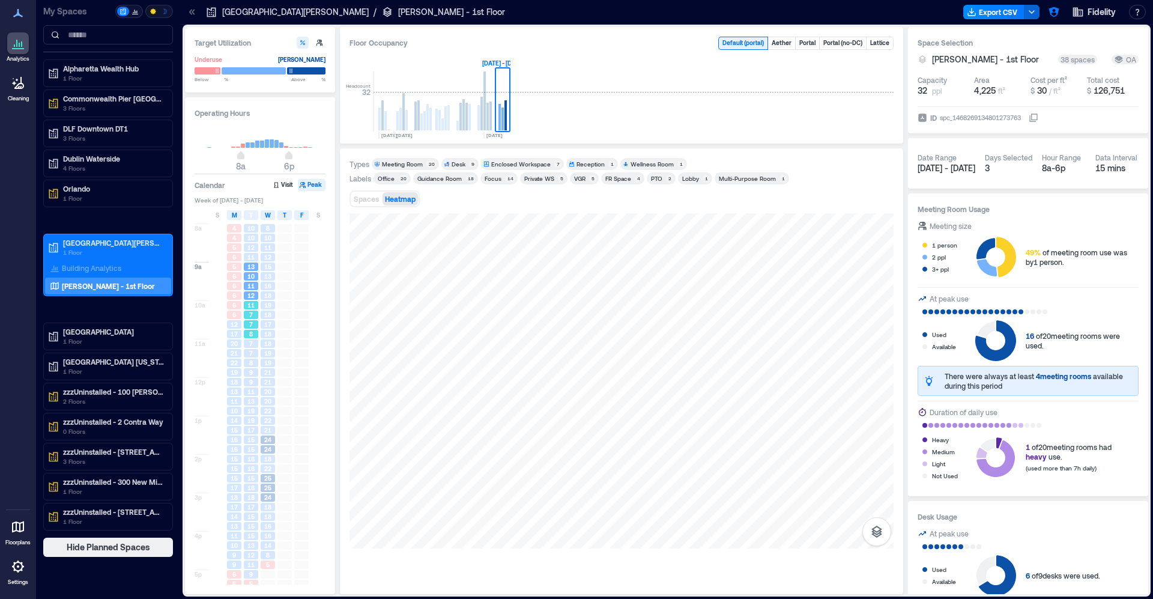
click at [243, 304] on div "11" at bounding box center [251, 305] width 17 height 10
click at [240, 324] on div "12" at bounding box center [234, 324] width 14 height 8
click at [231, 382] on span "18" at bounding box center [234, 382] width 7 height 8
drag, startPoint x: 231, startPoint y: 385, endPoint x: 235, endPoint y: 403, distance: 18.5
click at [232, 387] on div "4 4 5 6 5 6 6 6 6 6 12 17 20 21 22 19 18 13 11 10 14 15 16 16 15 15 15 17 18 17…" at bounding box center [234, 415] width 17 height 384
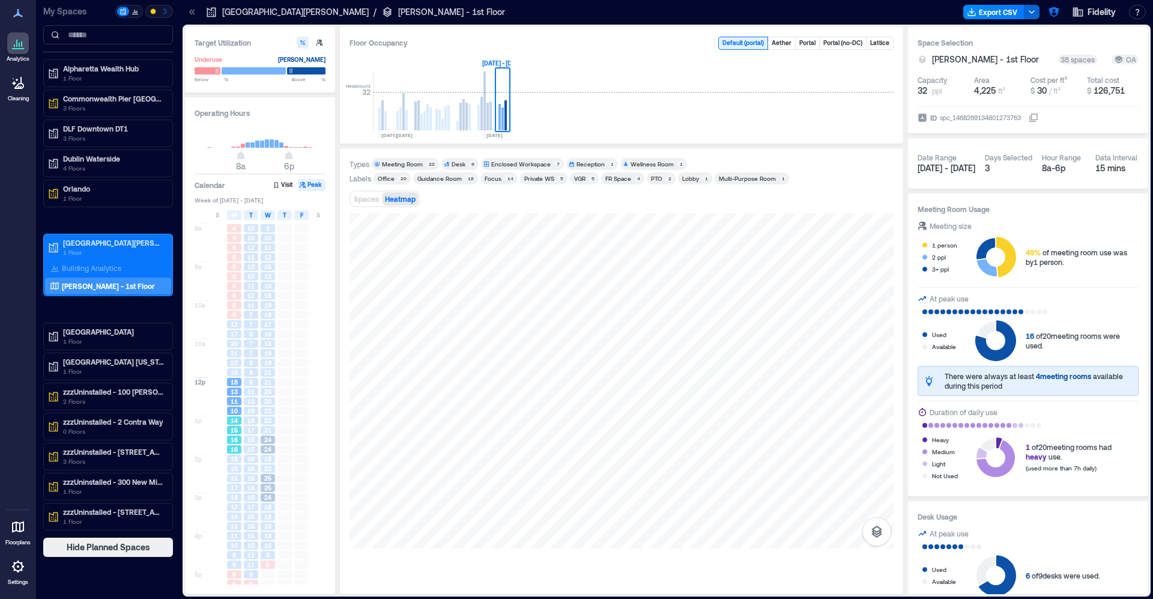
click at [240, 419] on div "14" at bounding box center [234, 420] width 14 height 8
click at [246, 430] on div "17" at bounding box center [251, 430] width 14 height 8
drag, startPoint x: 253, startPoint y: 441, endPoint x: 247, endPoint y: 438, distance: 6.5
click at [252, 441] on span "15" at bounding box center [250, 439] width 7 height 8
click at [249, 464] on div "16" at bounding box center [251, 468] width 17 height 10
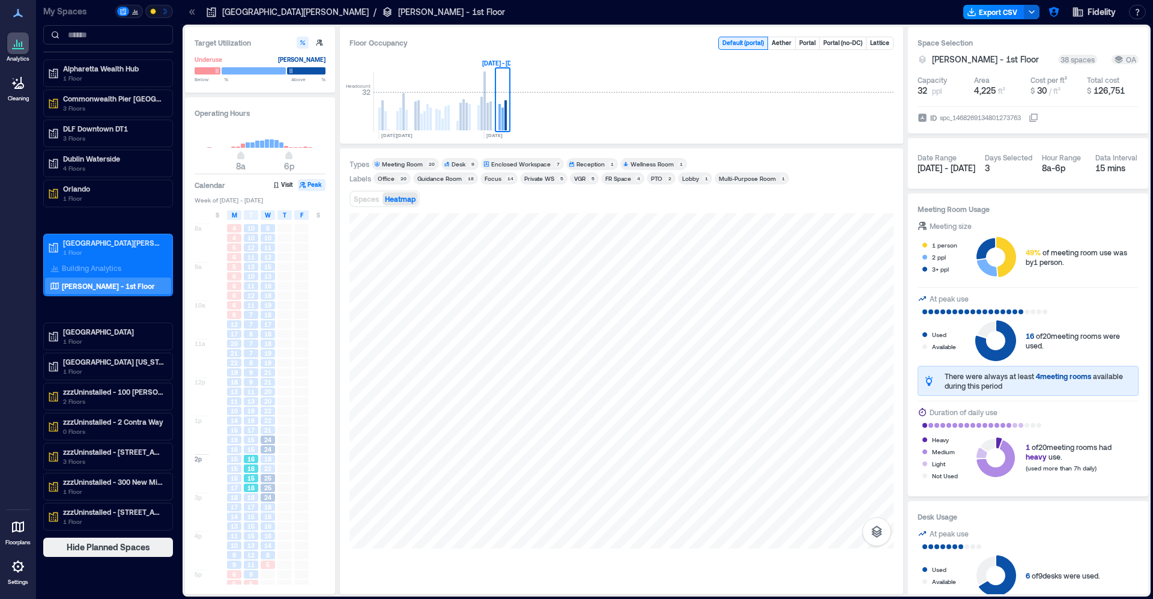
click at [258, 486] on div "16" at bounding box center [251, 488] width 17 height 10
click at [258, 518] on div "15" at bounding box center [251, 517] width 17 height 10
click at [261, 532] on div "16" at bounding box center [268, 535] width 14 height 8
drag, startPoint x: 249, startPoint y: 521, endPoint x: 245, endPoint y: 506, distance: 15.4
click at [247, 521] on div "15" at bounding box center [251, 517] width 17 height 10
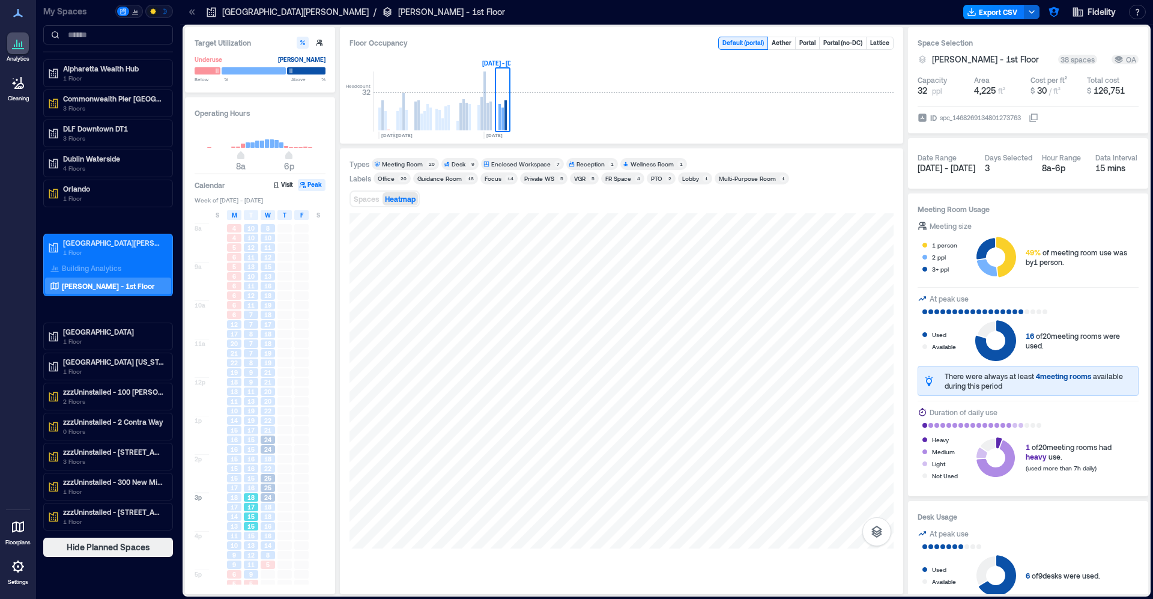
click at [246, 501] on div "10 10 12 11 13 10 11 12 11 7 7 8 7 7 8 9 9 11 13 19 19 17 15 15 16 16 15 16 18 …" at bounding box center [251, 415] width 17 height 384
drag, startPoint x: 250, startPoint y: 478, endPoint x: 253, endPoint y: 426, distance: 53.0
click at [250, 474] on div "15" at bounding box center [251, 478] width 17 height 10
drag, startPoint x: 253, startPoint y: 424, endPoint x: 255, endPoint y: 372, distance: 51.6
click at [253, 420] on span "19" at bounding box center [250, 420] width 7 height 8
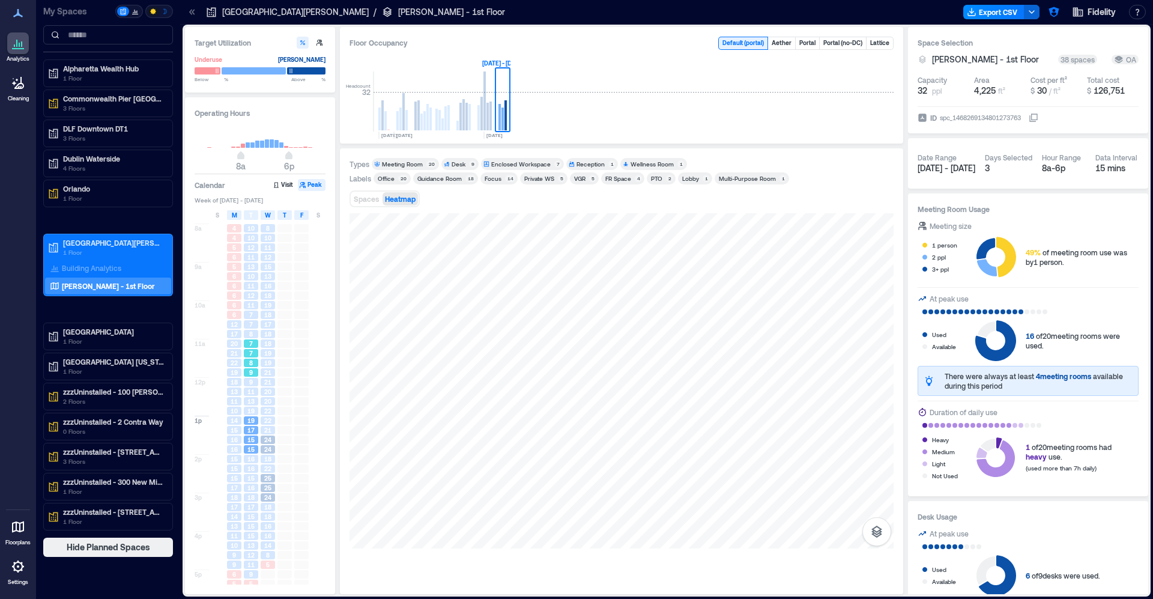
click at [254, 367] on div "8" at bounding box center [251, 363] width 17 height 10
click at [250, 330] on span "8" at bounding box center [251, 334] width 4 height 8
click at [251, 304] on span "11" at bounding box center [250, 305] width 7 height 8
